Goal: Find specific page/section

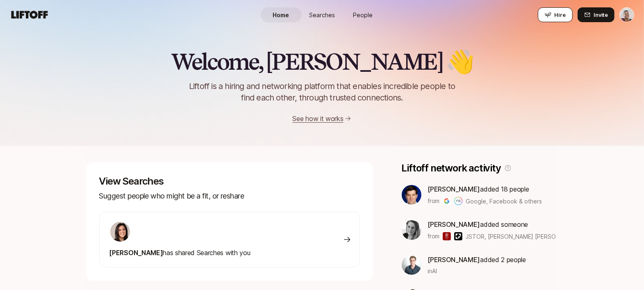
click at [550, 17] on icon at bounding box center [548, 14] width 7 height 7
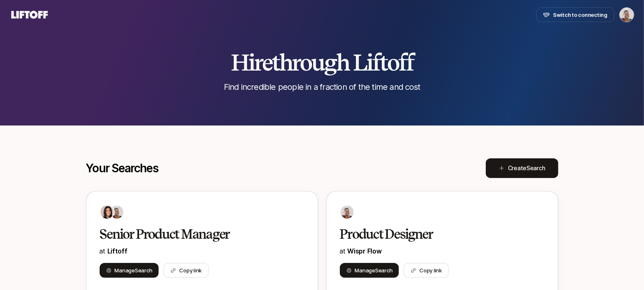
click at [194, 175] on div "Your Searches Create Search" at bounding box center [322, 168] width 472 height 20
click at [193, 226] on h2 "Senior Product Manager" at bounding box center [194, 234] width 188 height 16
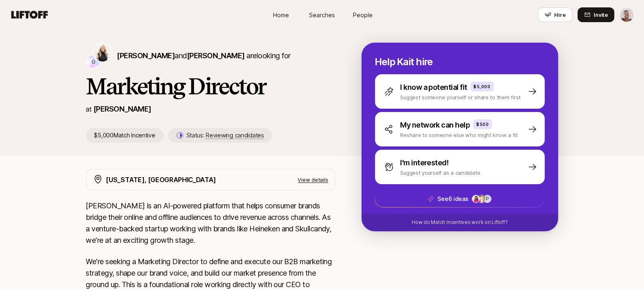
click at [217, 29] on nav "Home Searches People Hire Hire Invite" at bounding box center [322, 15] width 644 height 30
